Goal: Register for event/course

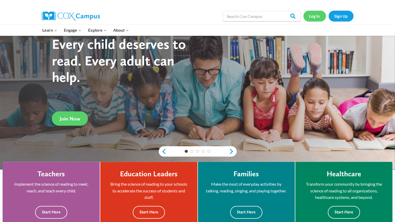
click at [317, 15] on link "Log In" at bounding box center [314, 16] width 23 height 11
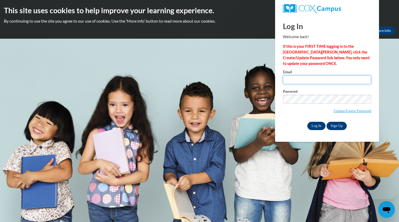
type input "zipperervicki@aasd.k12.wi.us"
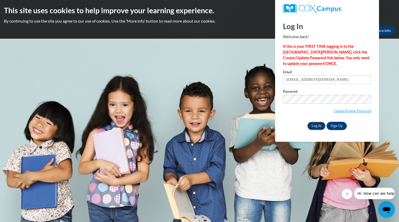
click at [313, 125] on input "Log In" at bounding box center [316, 126] width 18 height 8
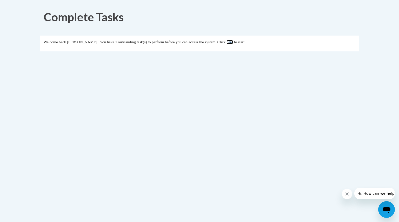
click at [233, 41] on link "here" at bounding box center [229, 42] width 6 height 4
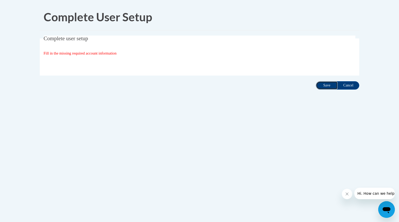
click at [327, 86] on input "Save" at bounding box center [327, 85] width 22 height 8
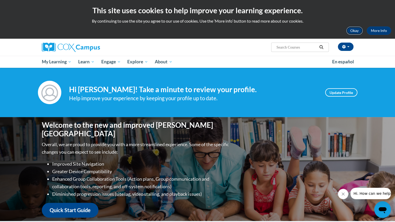
click at [358, 32] on button "Okay" at bounding box center [354, 30] width 17 height 8
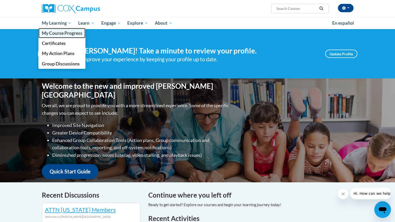
click at [63, 31] on span "My Course Progress" at bounding box center [62, 32] width 40 height 5
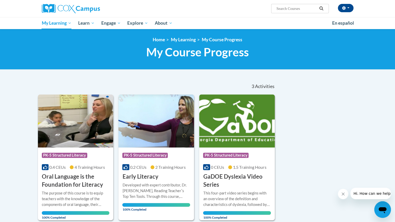
scroll to position [0, 0]
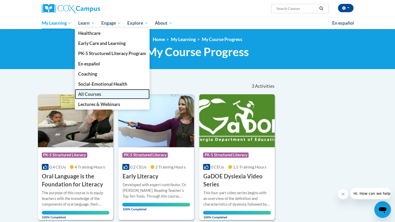
click at [82, 93] on span "All Courses" at bounding box center [89, 93] width 23 height 5
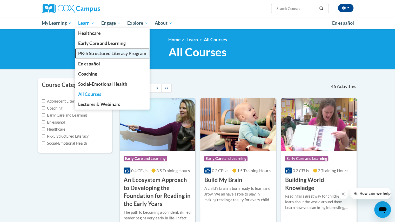
click at [86, 51] on span "PK-5 Structured Literacy Program" at bounding box center [112, 53] width 68 height 5
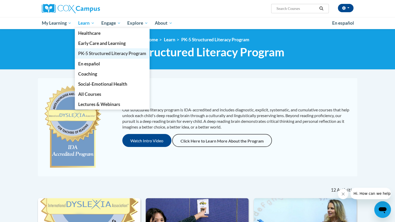
click at [97, 52] on span "PK-5 Structured Literacy Program" at bounding box center [112, 53] width 68 height 5
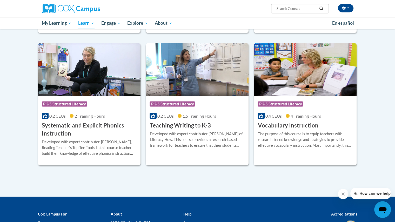
scroll to position [548, 0]
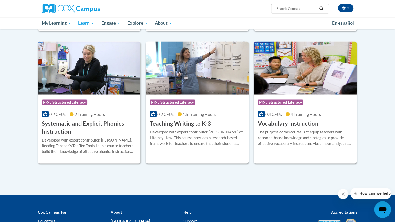
click at [62, 124] on h3 "Systematic and Explicit Phonics Instruction" at bounding box center [89, 127] width 95 height 16
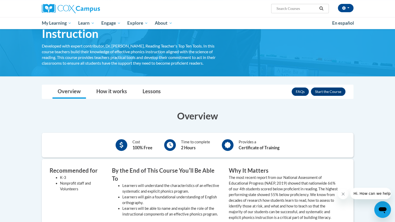
scroll to position [41, 0]
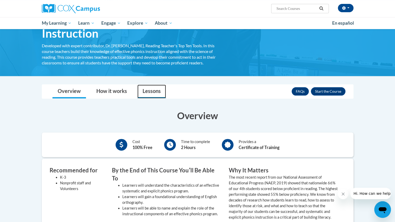
click at [157, 91] on link "Lessons" at bounding box center [151, 92] width 29 height 14
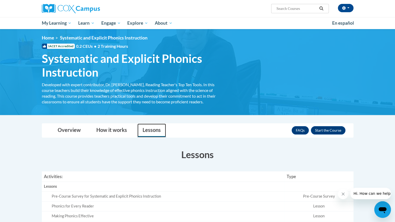
scroll to position [0, 0]
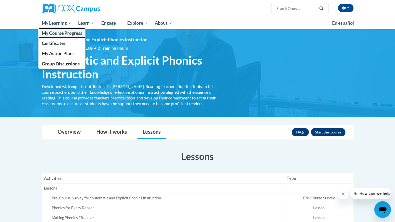
click at [53, 32] on span "My Course Progress" at bounding box center [62, 32] width 40 height 5
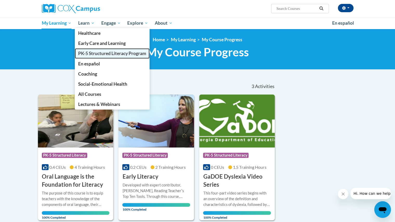
click at [86, 52] on span "PK-5 Structured Literacy Program" at bounding box center [112, 53] width 68 height 5
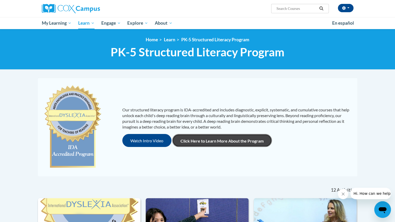
click at [214, 139] on link "Click Here to Learn More About the Program" at bounding box center [222, 140] width 100 height 13
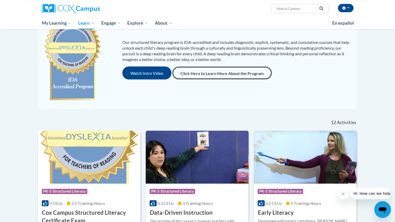
scroll to position [70, 0]
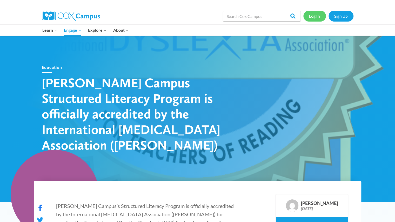
click at [315, 15] on link "Log In" at bounding box center [314, 16] width 23 height 11
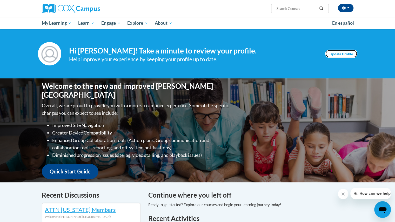
click at [333, 52] on link "Update Profile" at bounding box center [341, 54] width 32 height 8
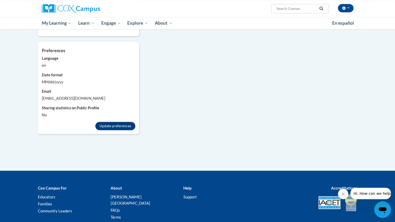
scroll to position [446, 0]
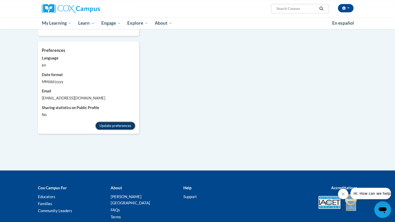
click at [114, 121] on button "Update preferences" at bounding box center [115, 125] width 40 height 8
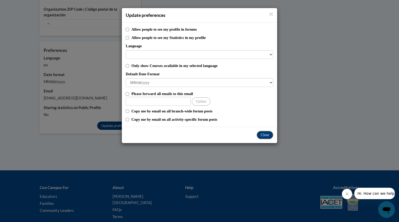
click at [267, 135] on button "Close" at bounding box center [264, 135] width 17 height 8
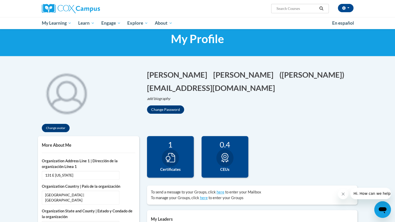
scroll to position [13, 0]
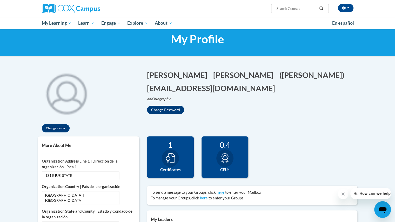
click at [303, 9] on input "Search..." at bounding box center [297, 8] width 42 height 6
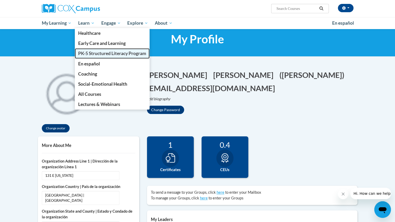
click at [87, 51] on span "PK-5 Structured Literacy Program" at bounding box center [112, 53] width 68 height 5
click at [92, 52] on span "PK-5 Structured Literacy Program" at bounding box center [112, 53] width 68 height 5
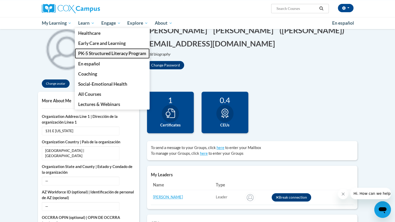
scroll to position [58, 0]
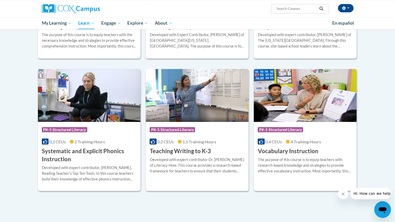
scroll to position [521, 0]
click at [70, 149] on h3 "Systematic and Explicit Phonics Instruction" at bounding box center [89, 155] width 95 height 16
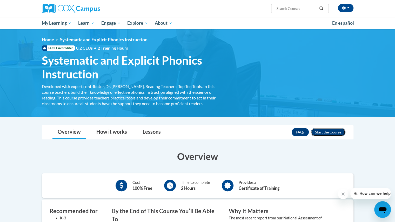
click at [336, 133] on button "Enroll" at bounding box center [328, 132] width 35 height 8
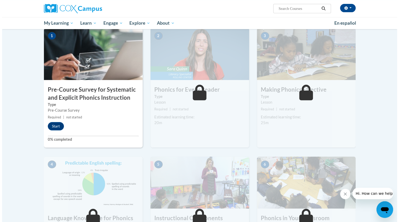
scroll to position [108, 0]
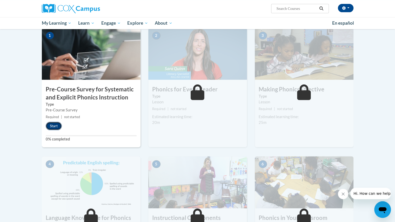
click at [51, 124] on button "Start" at bounding box center [54, 126] width 16 height 8
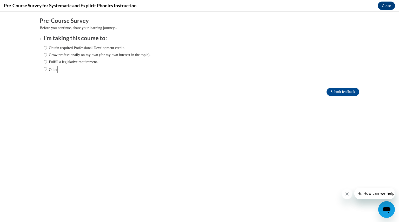
scroll to position [0, 0]
click at [44, 48] on input "Obtain required Professional Development credit." at bounding box center [45, 48] width 3 height 6
radio input "true"
click at [336, 93] on input "Submit feedback" at bounding box center [342, 92] width 33 height 8
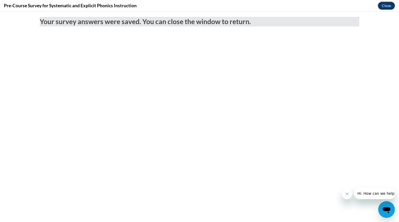
click at [386, 5] on button "Close" at bounding box center [385, 6] width 17 height 8
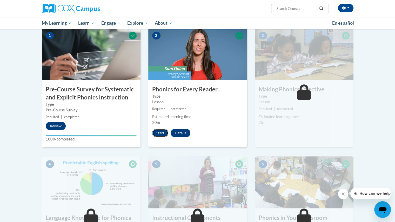
click at [162, 135] on button "Start" at bounding box center [160, 133] width 16 height 8
